Goal: Information Seeking & Learning: Learn about a topic

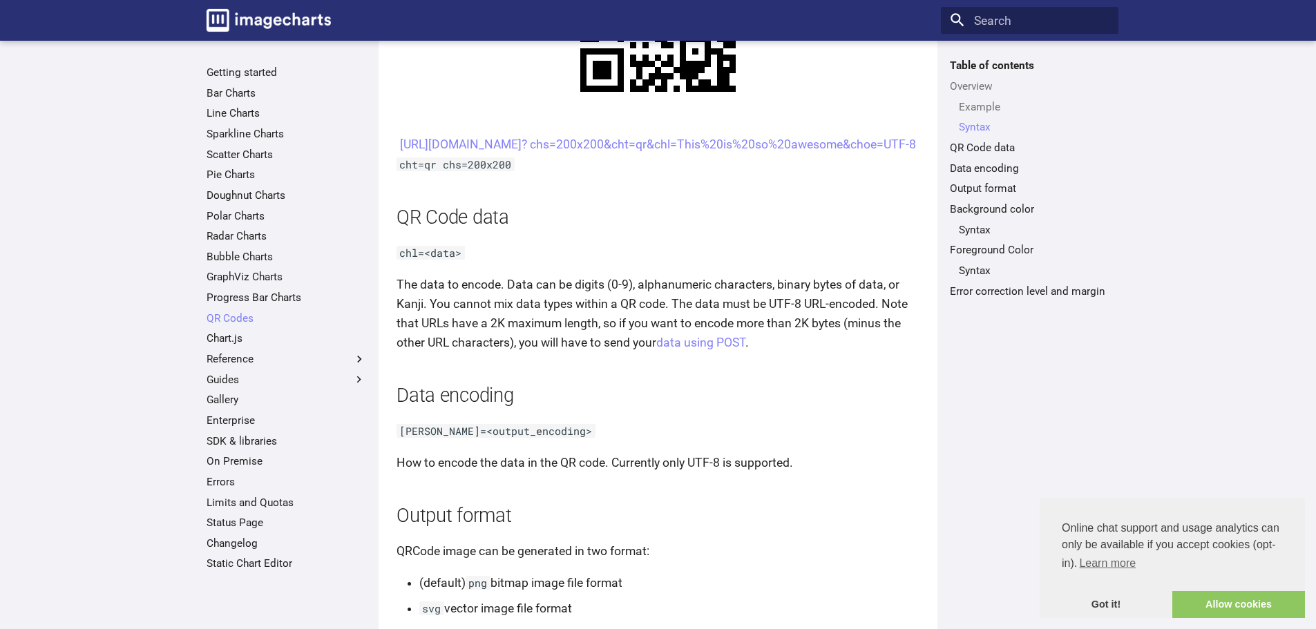
scroll to position [861, 0]
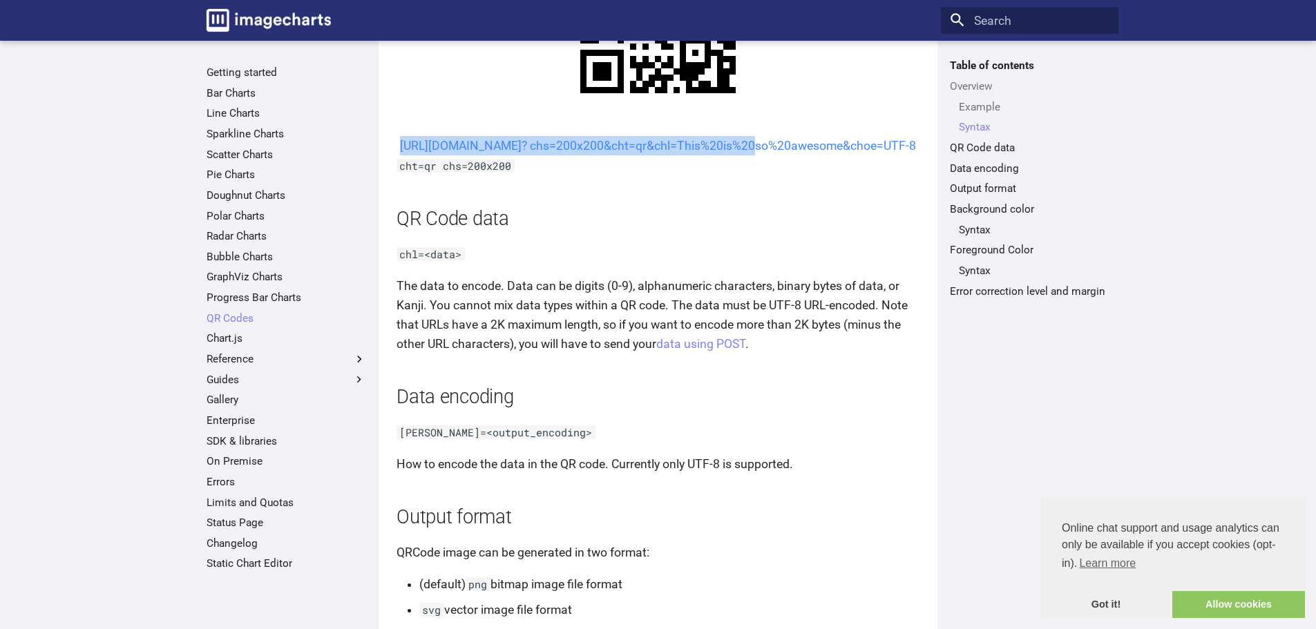
drag, startPoint x: 562, startPoint y: 145, endPoint x: 611, endPoint y: 169, distance: 54.1
click at [611, 155] on center "https://image-charts.com/chart? chs=200x200&cht=qr&chl=This%20is%20so%20awesome…" at bounding box center [657, 145] width 523 height 19
copy link "https://image-charts.com/chart? chs=200x200&cht=qr&chl="
click at [250, 93] on link "Bar Charts" at bounding box center [287, 93] width 160 height 14
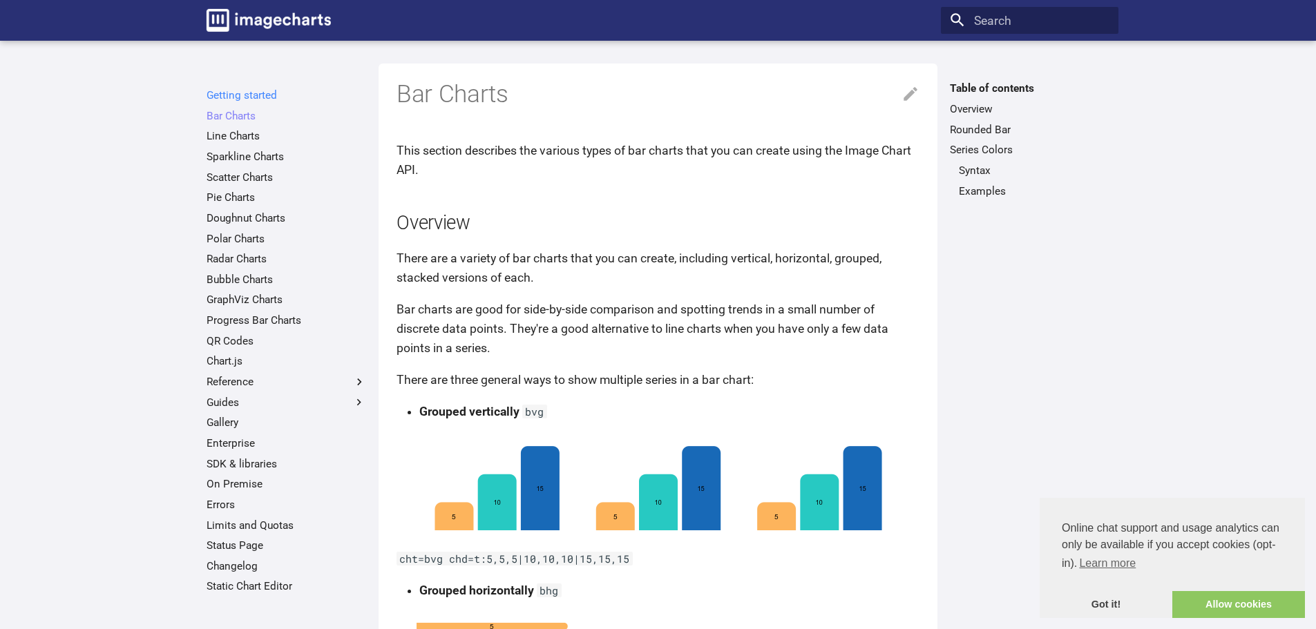
click at [238, 97] on link "Getting started" at bounding box center [287, 95] width 160 height 14
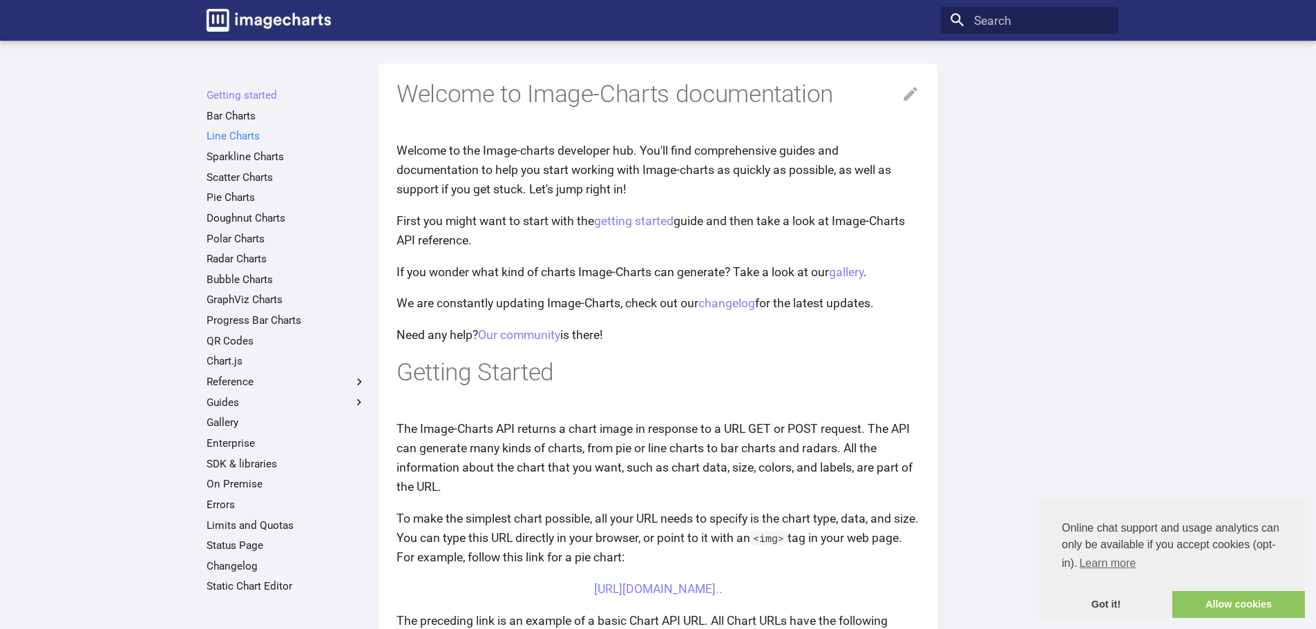
click at [242, 137] on link "Line Charts" at bounding box center [287, 136] width 160 height 14
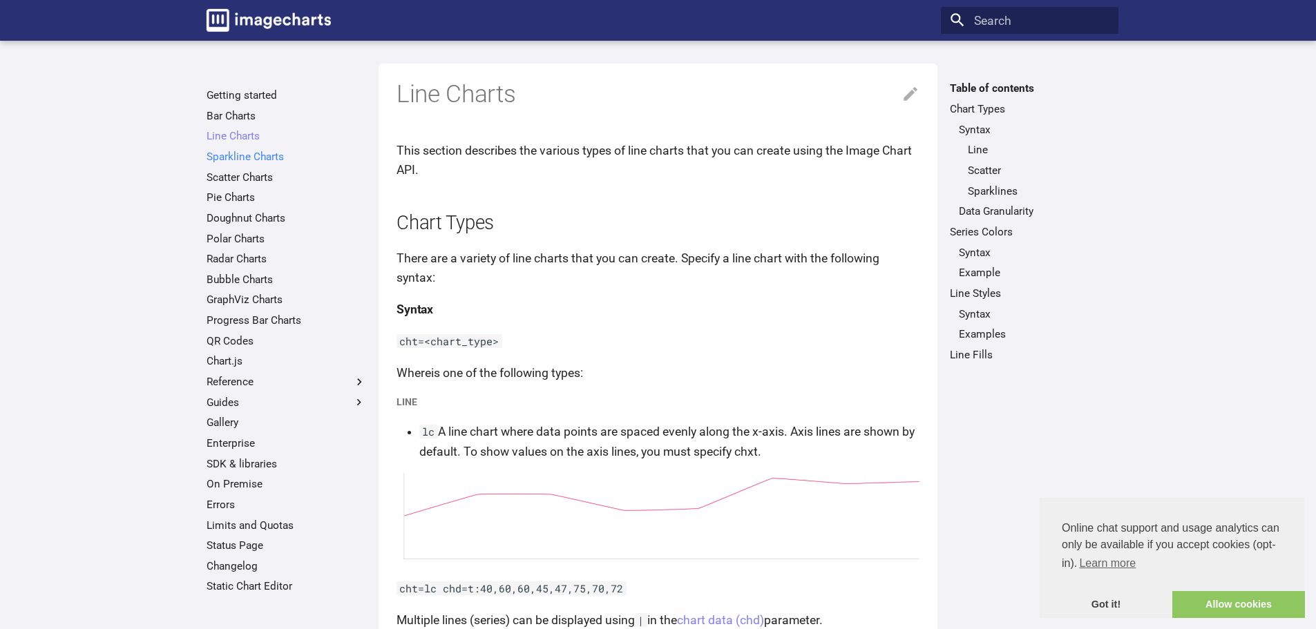
click at [242, 159] on link "Sparkline Charts" at bounding box center [287, 157] width 160 height 14
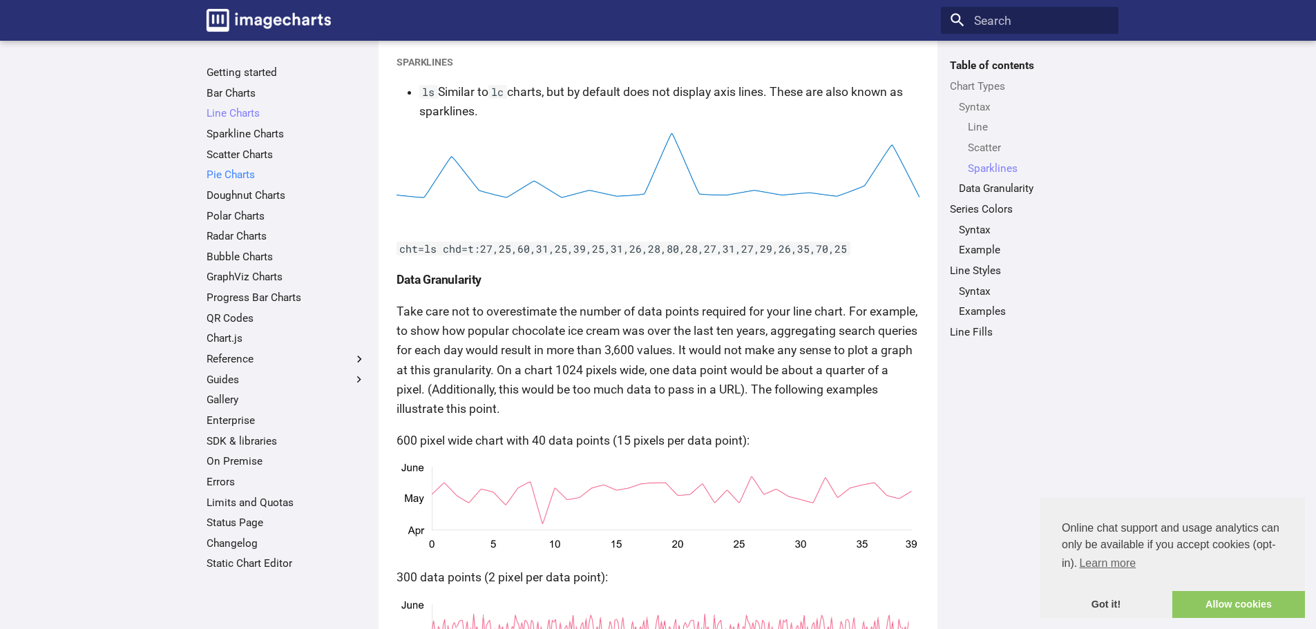
click at [238, 168] on link "Pie Charts" at bounding box center [287, 175] width 160 height 14
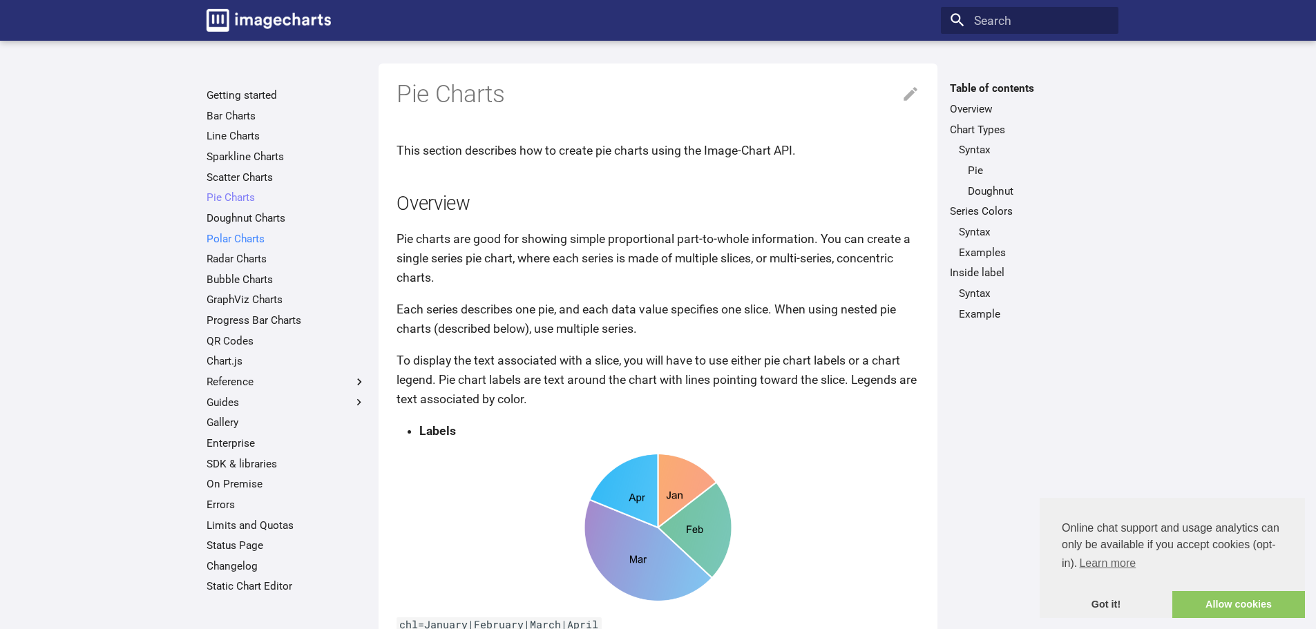
click at [242, 242] on link "Polar Charts" at bounding box center [287, 239] width 160 height 14
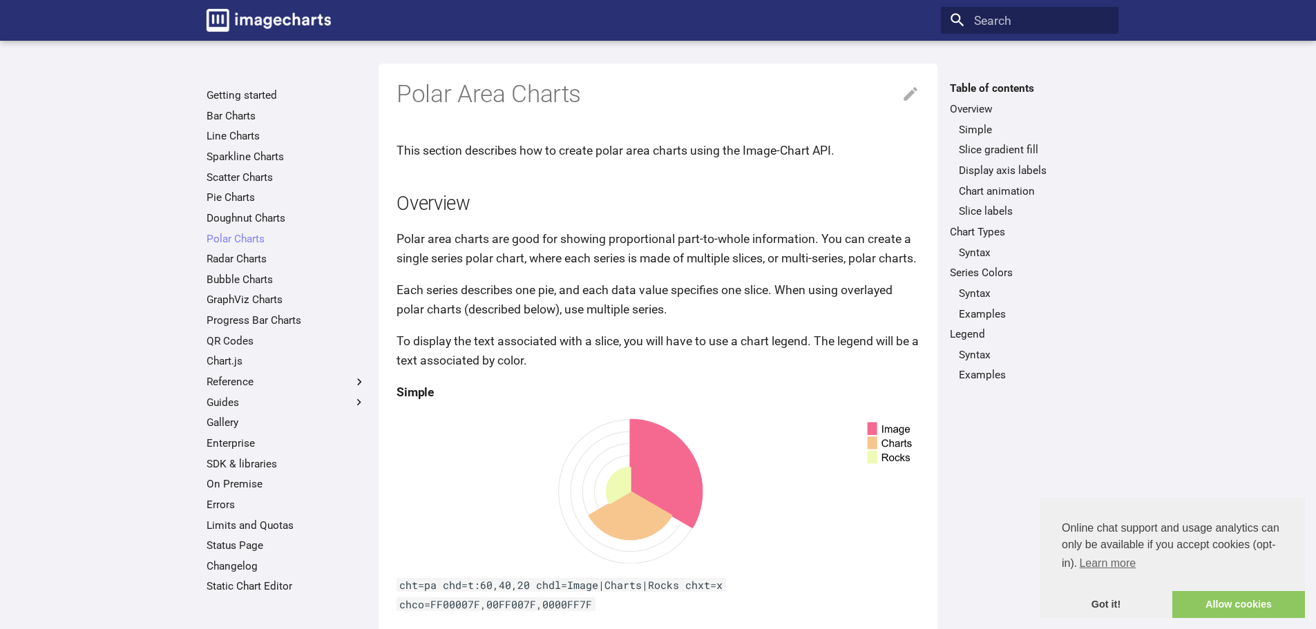
click at [242, 256] on link "Radar Charts" at bounding box center [287, 259] width 160 height 14
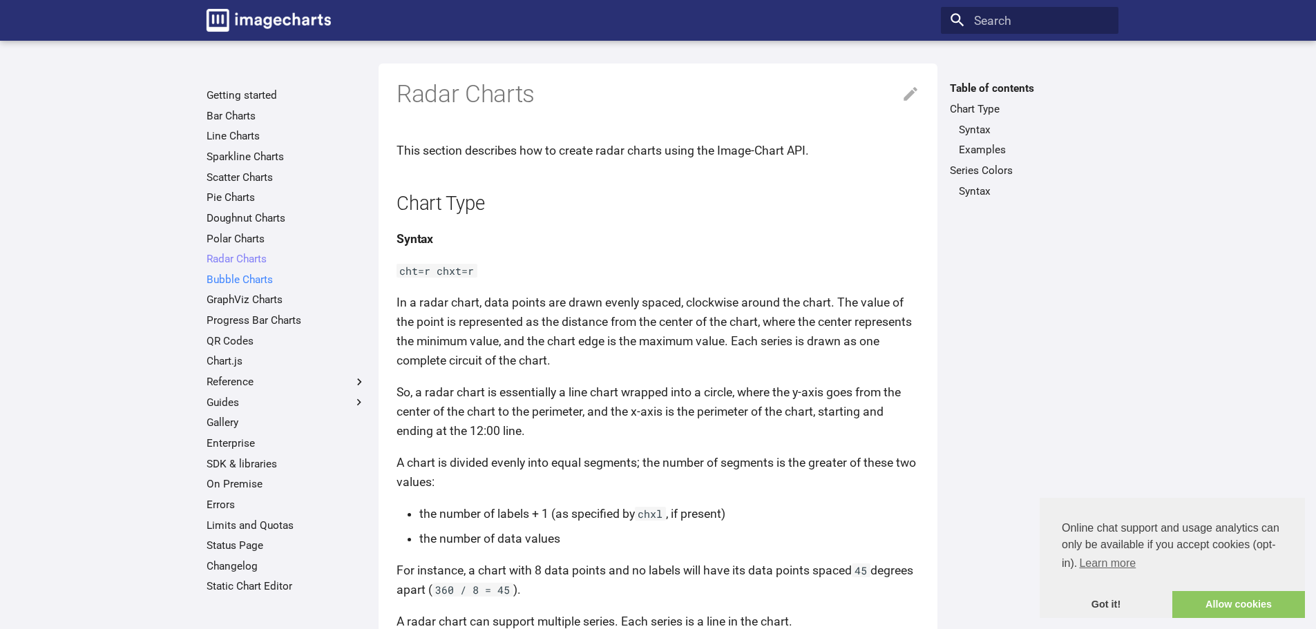
click at [237, 279] on link "Bubble Charts" at bounding box center [287, 280] width 160 height 14
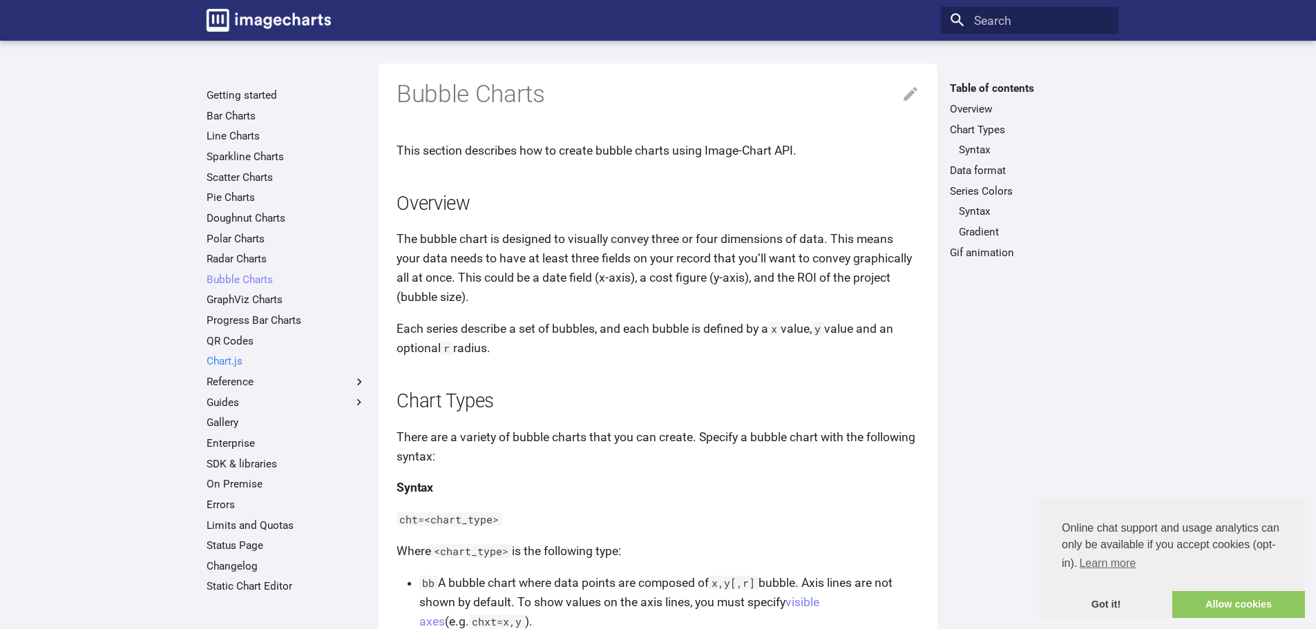
click at [251, 360] on link "Chart.js" at bounding box center [287, 361] width 160 height 14
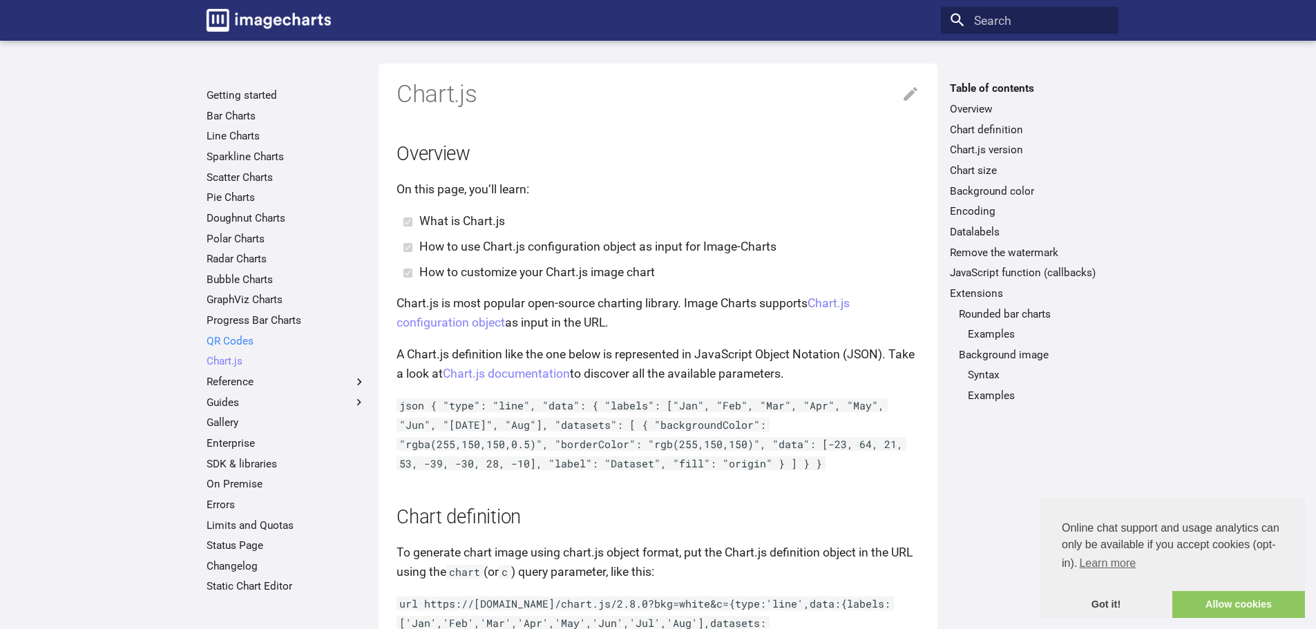
click at [251, 341] on link "QR Codes" at bounding box center [287, 341] width 160 height 14
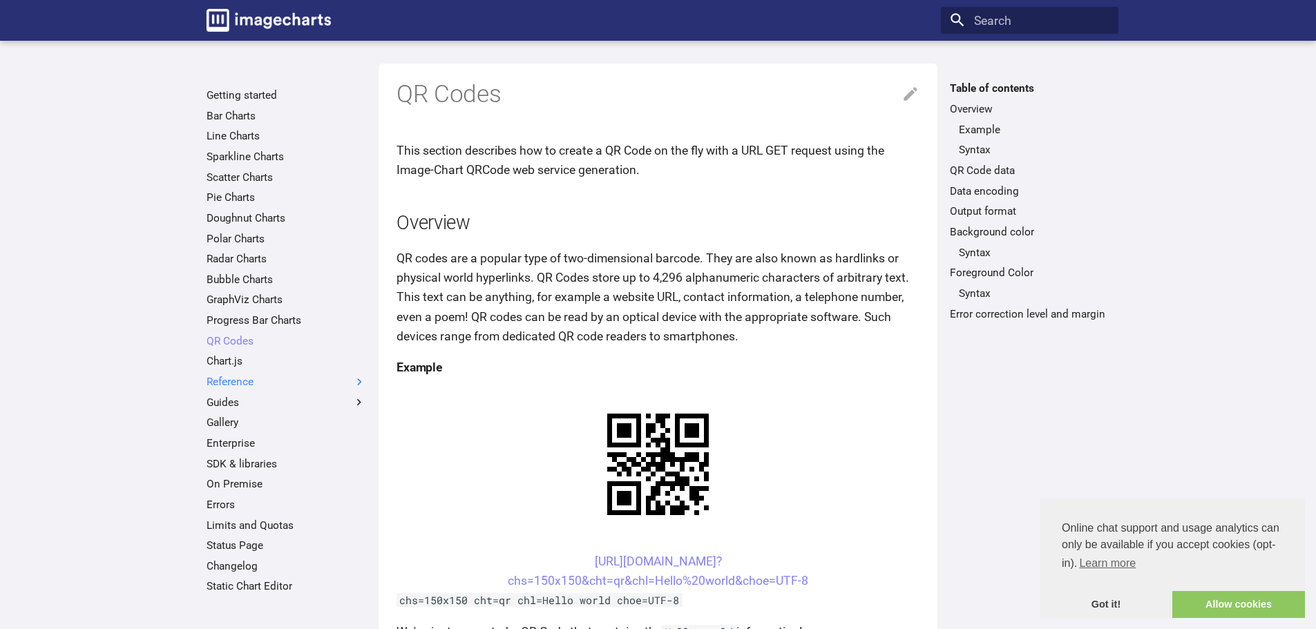
click at [238, 378] on label "Reference" at bounding box center [287, 382] width 160 height 14
click at [0, 0] on input "Reference" at bounding box center [0, 0] width 0 height 0
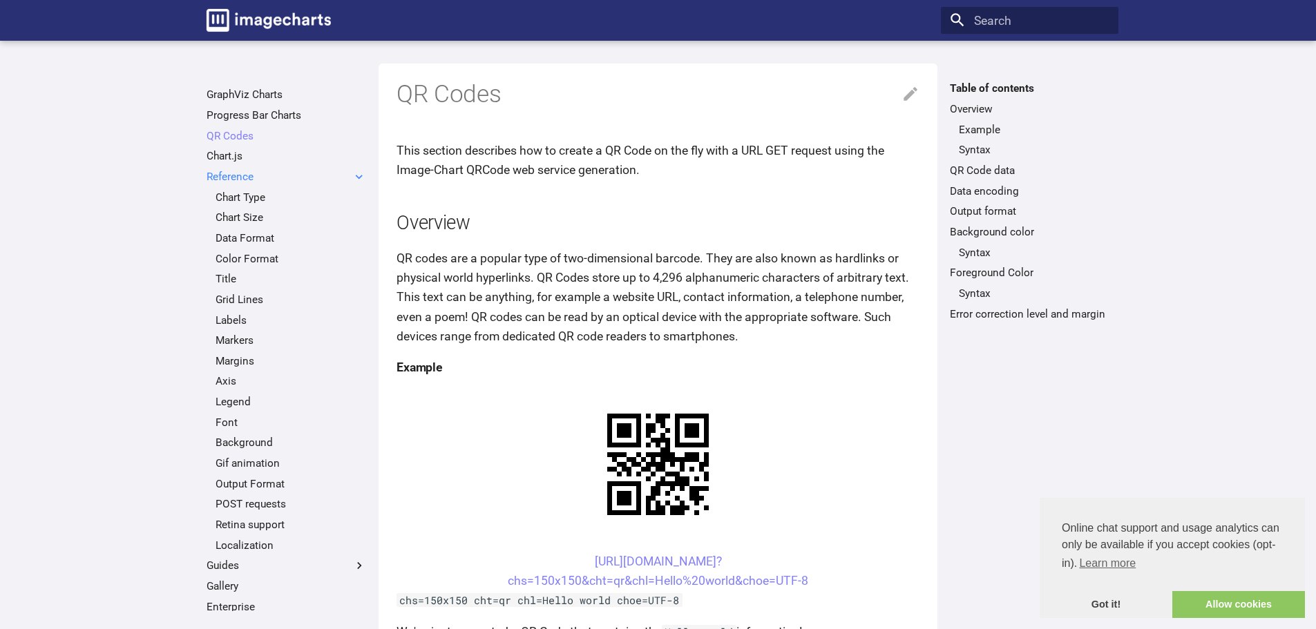
scroll to position [206, 0]
click at [355, 176] on span at bounding box center [359, 176] width 14 height 14
click at [0, 0] on input "Reference" at bounding box center [0, 0] width 0 height 0
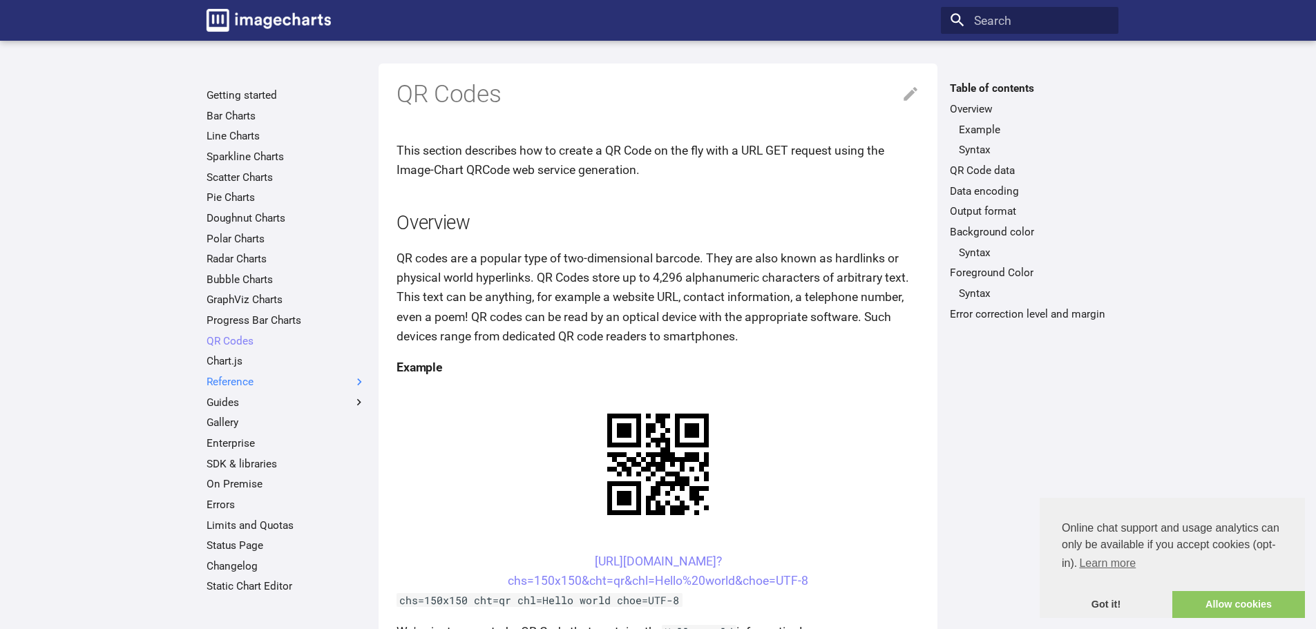
scroll to position [0, 0]
